Goal: Find specific page/section: Find specific page/section

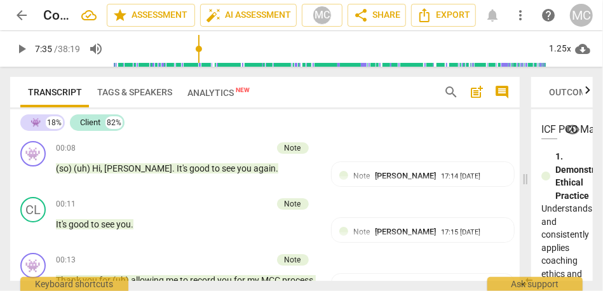
scroll to position [1869, 0]
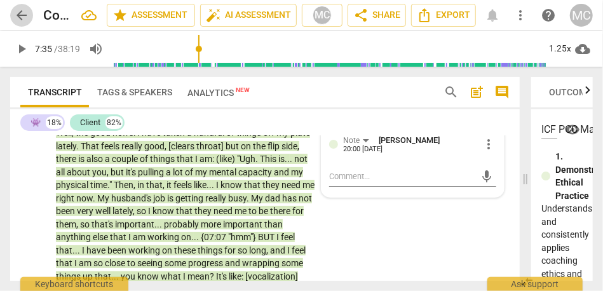
click at [19, 17] on span "arrow_back" at bounding box center [21, 15] width 15 height 15
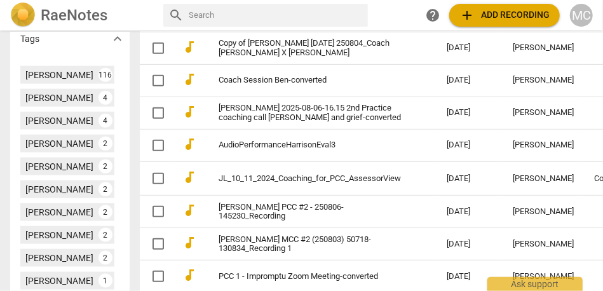
scroll to position [539, 0]
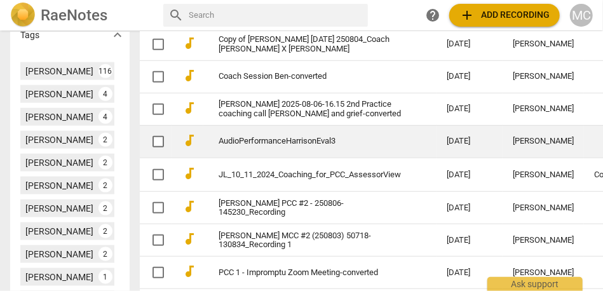
click at [235, 146] on link "AudioPerformanceHarrisonEval3" at bounding box center [309, 142] width 182 height 10
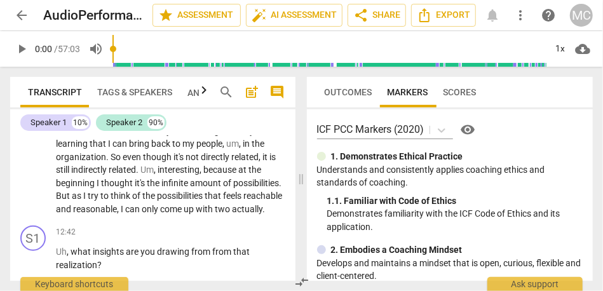
scroll to position [2229, 0]
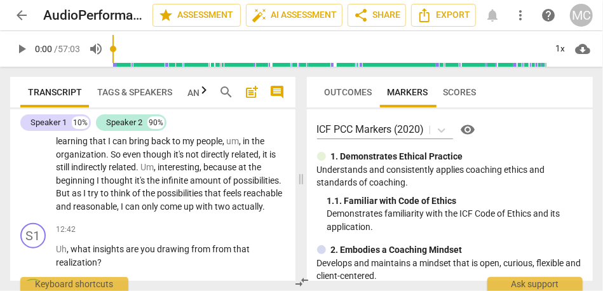
click at [22, 16] on span "arrow_back" at bounding box center [21, 15] width 15 height 15
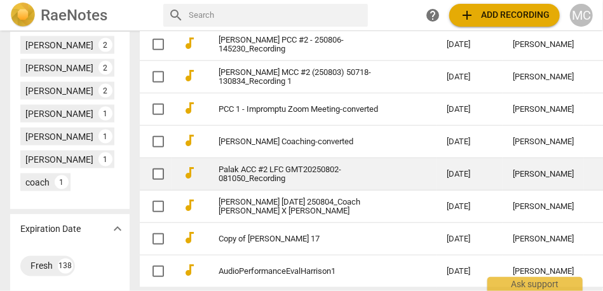
scroll to position [692, 0]
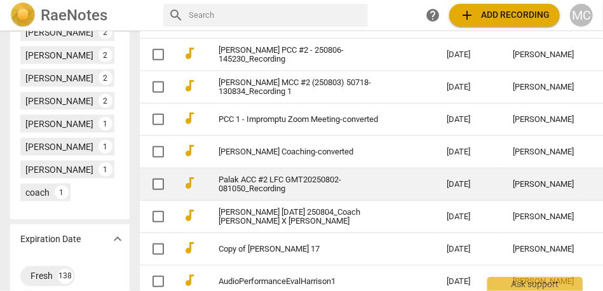
click at [231, 194] on link "Palak ACC #2 LFC GMT20250802-081050_Recording" at bounding box center [309, 184] width 182 height 19
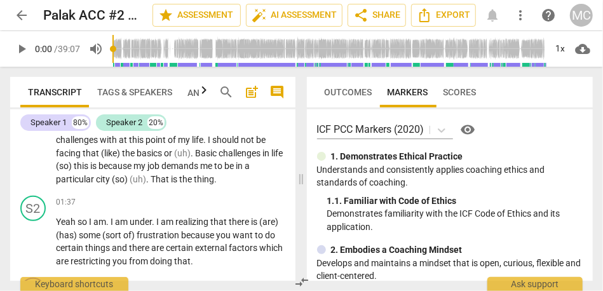
scroll to position [391, 0]
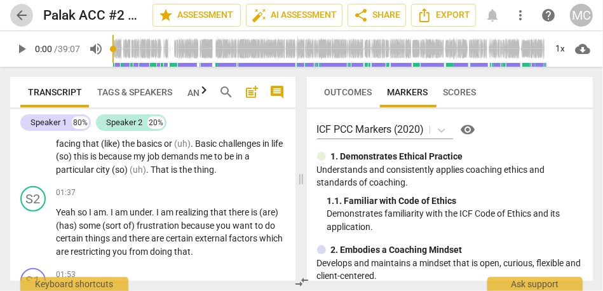
click at [23, 17] on span "arrow_back" at bounding box center [21, 15] width 15 height 15
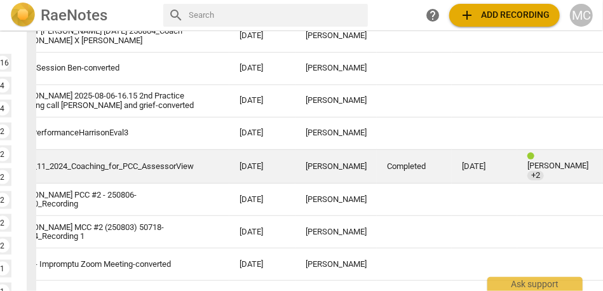
scroll to position [547, 104]
click at [492, 184] on td "[DATE]" at bounding box center [483, 166] width 65 height 34
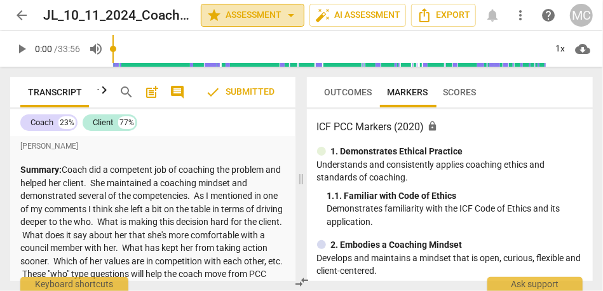
click at [280, 13] on span "star Assessment arrow_drop_down" at bounding box center [252, 15] width 92 height 15
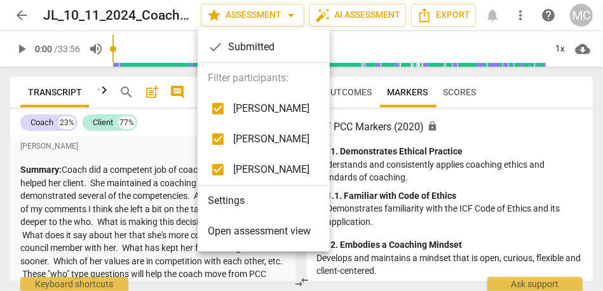
click at [234, 226] on span "Open assessment view" at bounding box center [259, 231] width 103 height 15
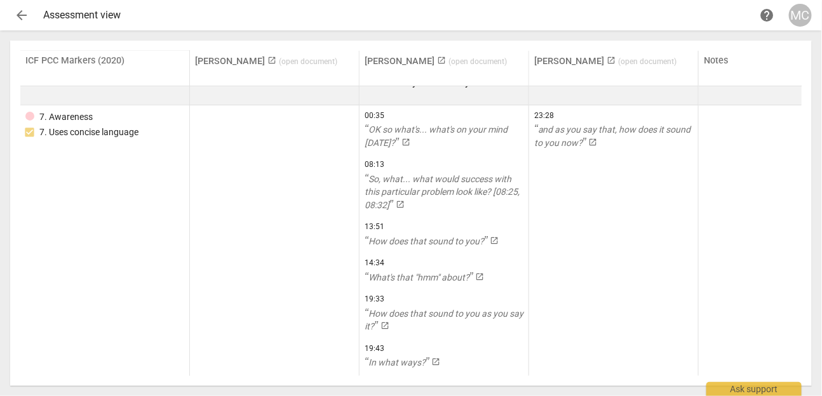
scroll to position [15014, 0]
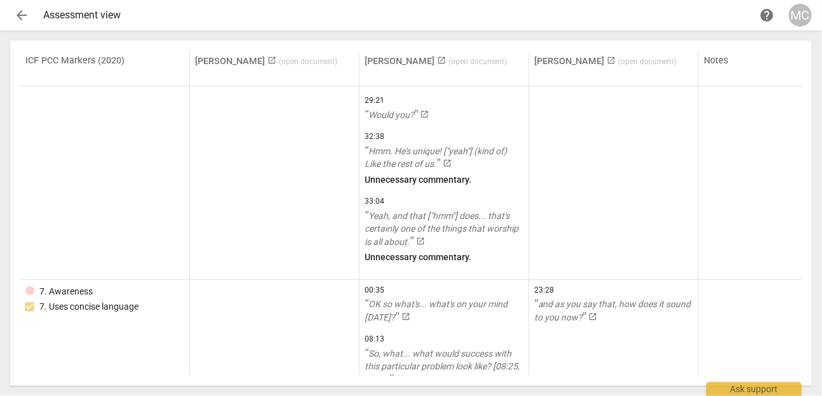
click at [25, 20] on span "arrow_back" at bounding box center [21, 15] width 15 height 15
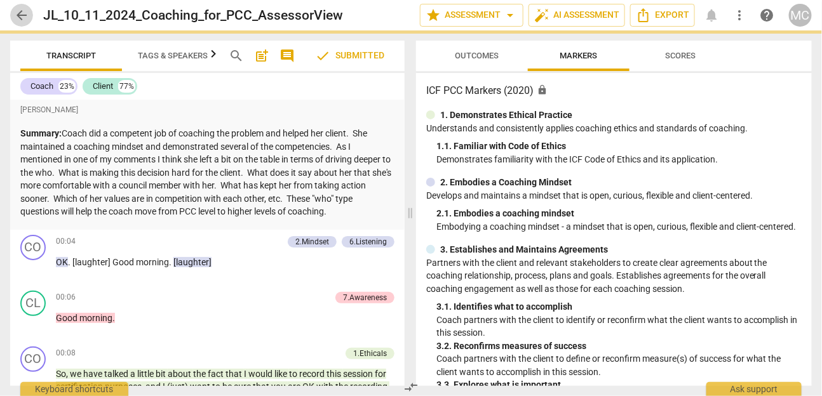
click at [25, 20] on span "arrow_back" at bounding box center [21, 15] width 15 height 15
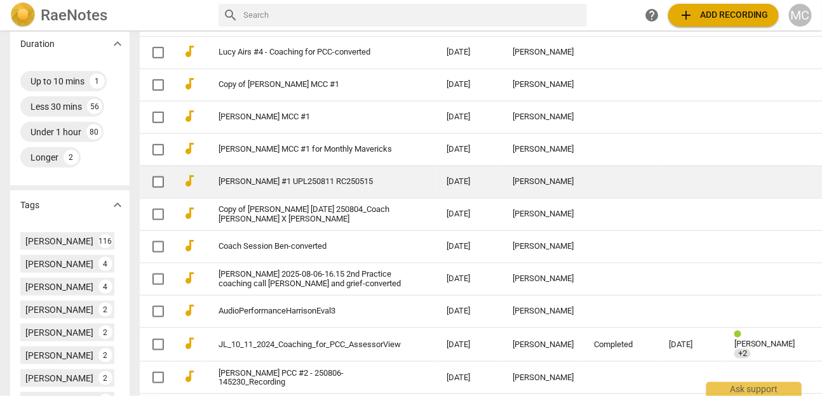
scroll to position [381, 0]
